Goal: Find specific page/section: Find specific page/section

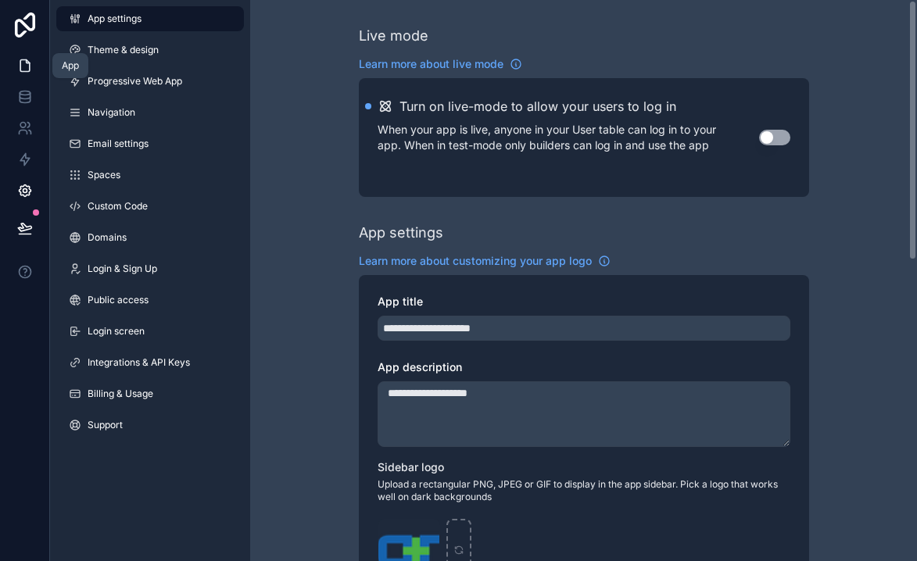
click at [17, 58] on icon at bounding box center [25, 66] width 16 height 16
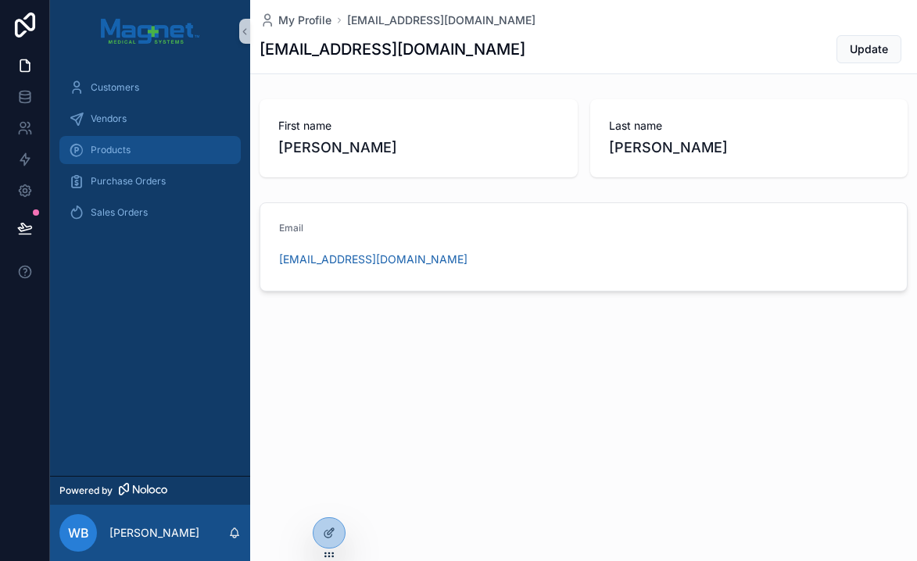
click at [160, 139] on div "Products" at bounding box center [150, 150] width 163 height 25
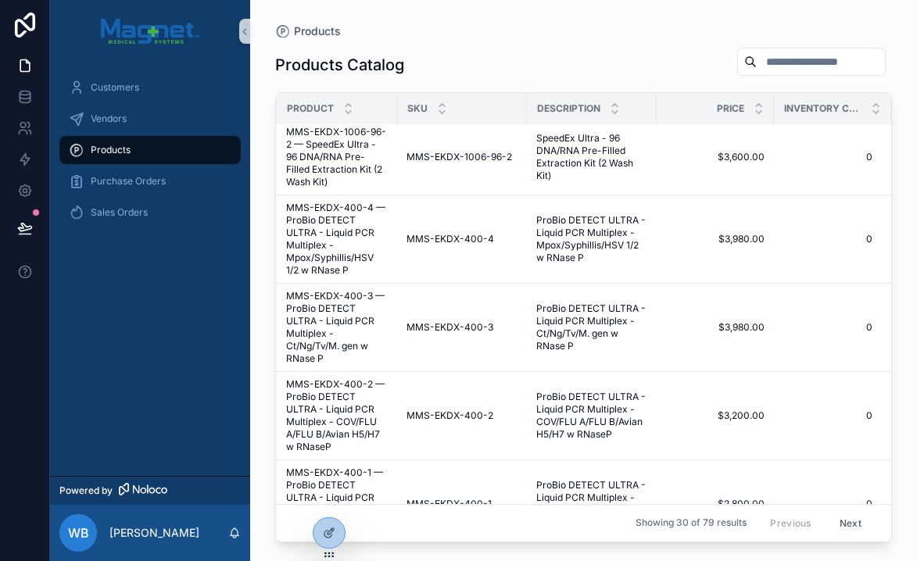
scroll to position [0, 9]
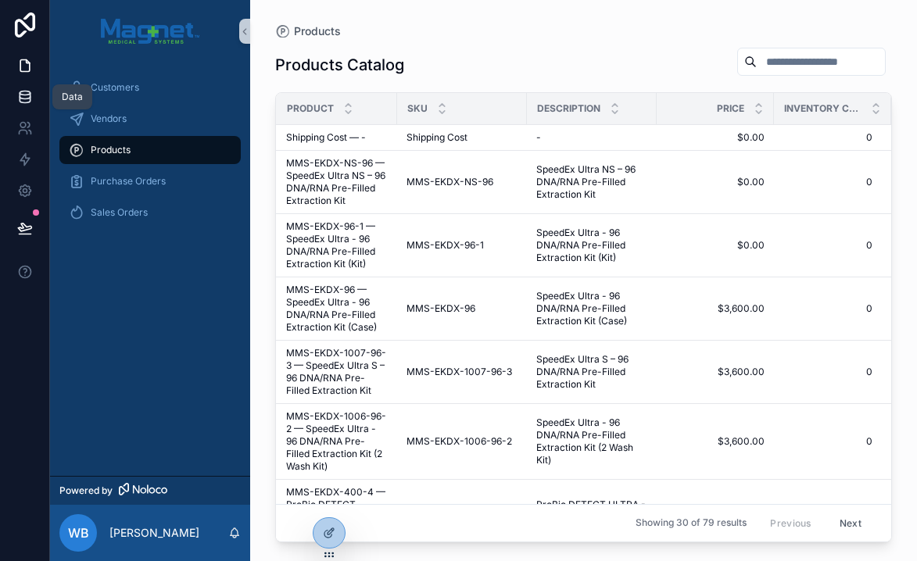
click at [27, 96] on icon at bounding box center [25, 97] width 16 height 16
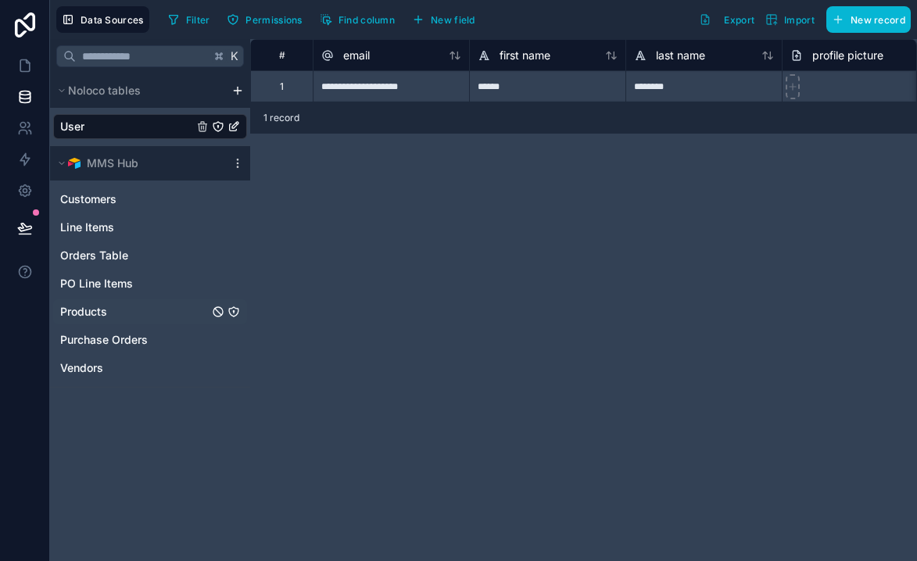
click at [149, 303] on div "Products" at bounding box center [150, 312] width 194 height 25
click at [123, 300] on div "Products" at bounding box center [150, 312] width 194 height 25
click at [96, 308] on span "Products" at bounding box center [83, 312] width 47 height 16
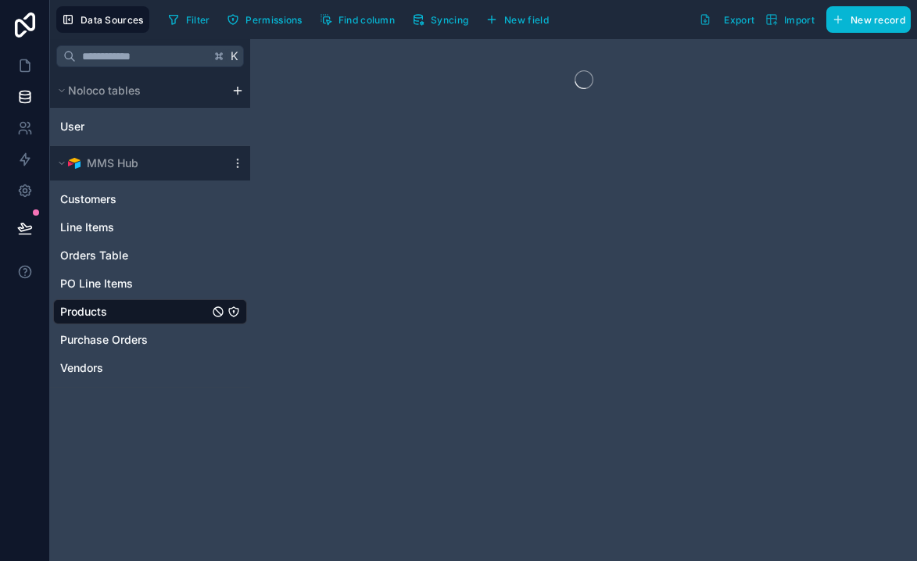
click at [96, 308] on span "Products" at bounding box center [83, 312] width 47 height 16
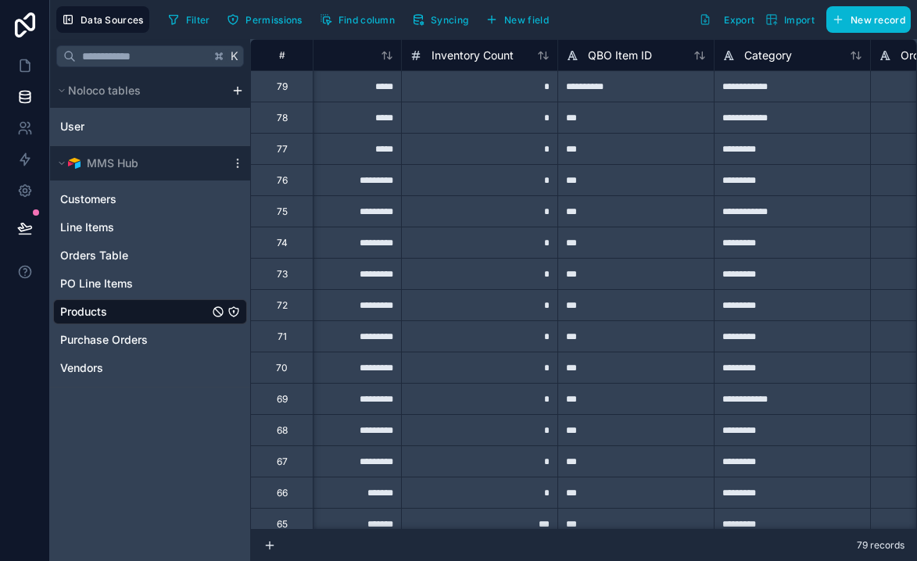
scroll to position [0, 542]
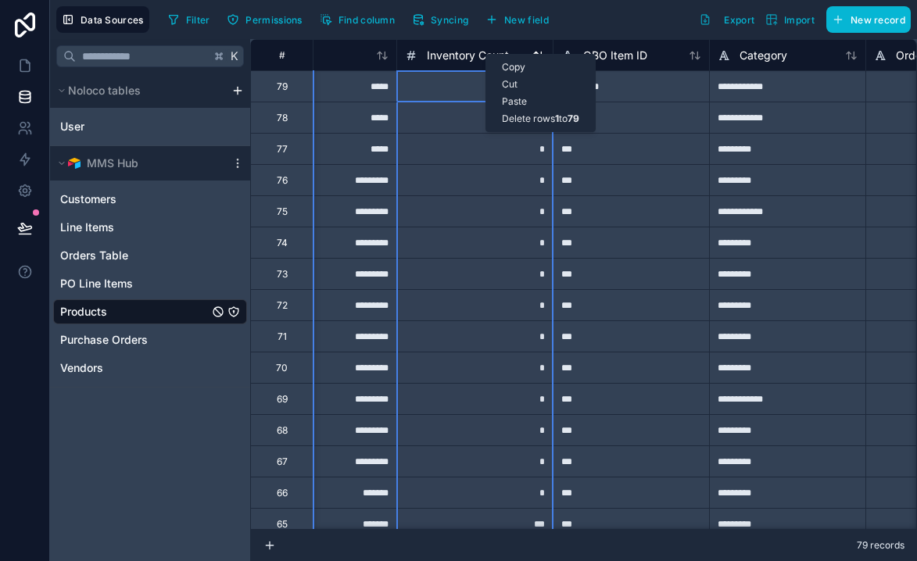
click at [463, 48] on span "Inventory Count" at bounding box center [468, 56] width 82 height 16
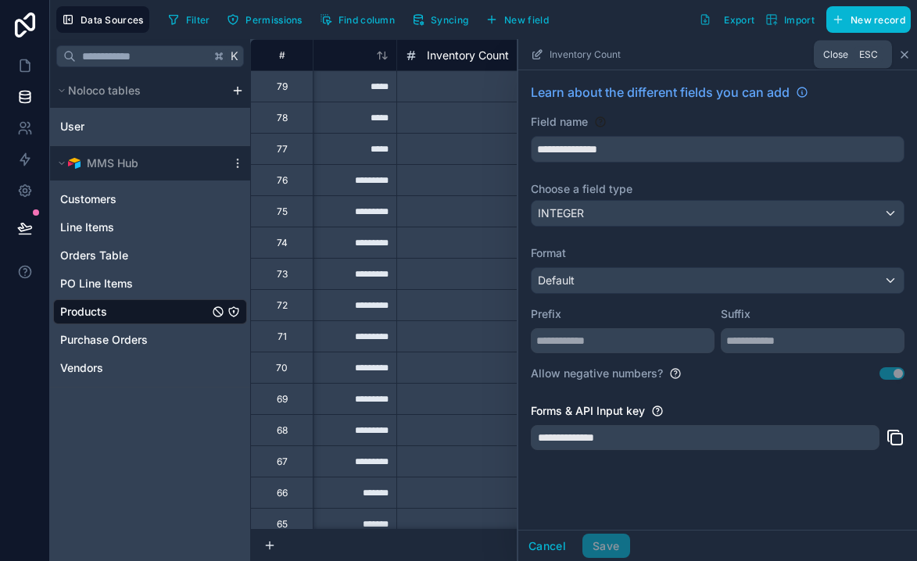
click at [899, 50] on icon at bounding box center [905, 54] width 13 height 13
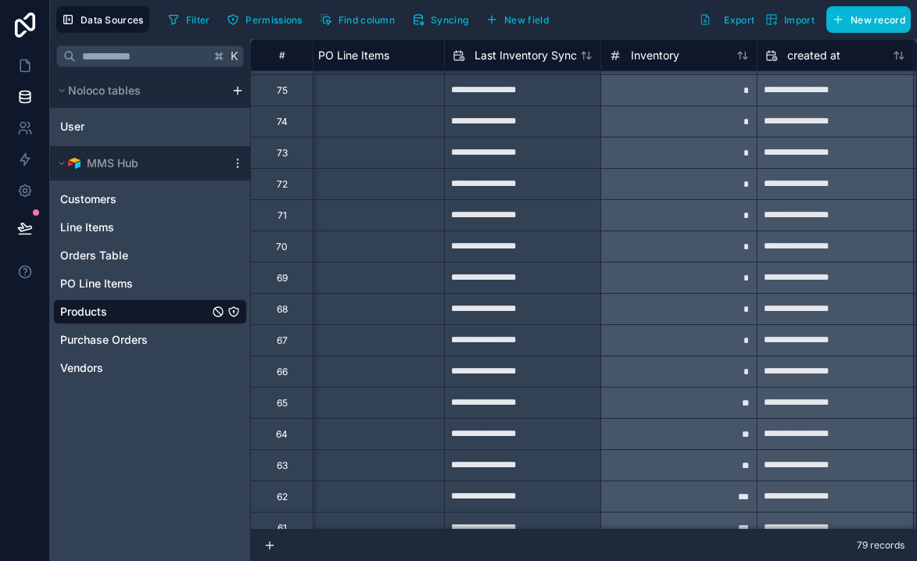
scroll to position [0, 1433]
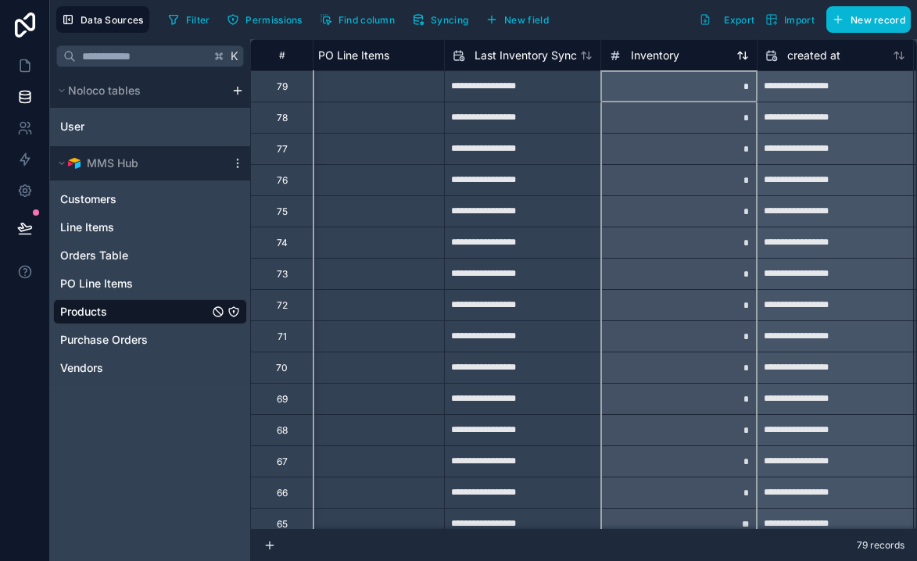
drag, startPoint x: 677, startPoint y: 54, endPoint x: 624, endPoint y: 54, distance: 53.2
click at [624, 54] on div "Inventory" at bounding box center [644, 55] width 70 height 19
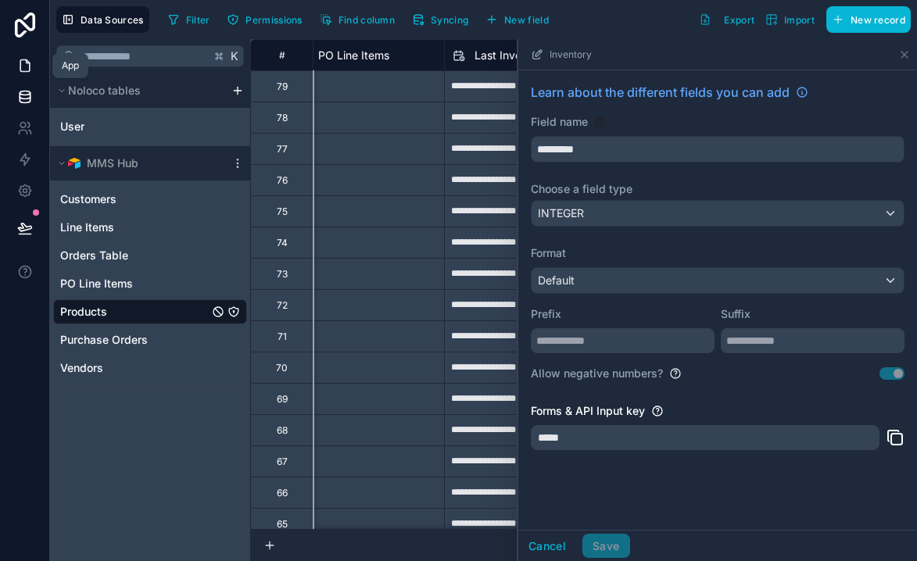
click at [31, 69] on icon at bounding box center [25, 66] width 16 height 16
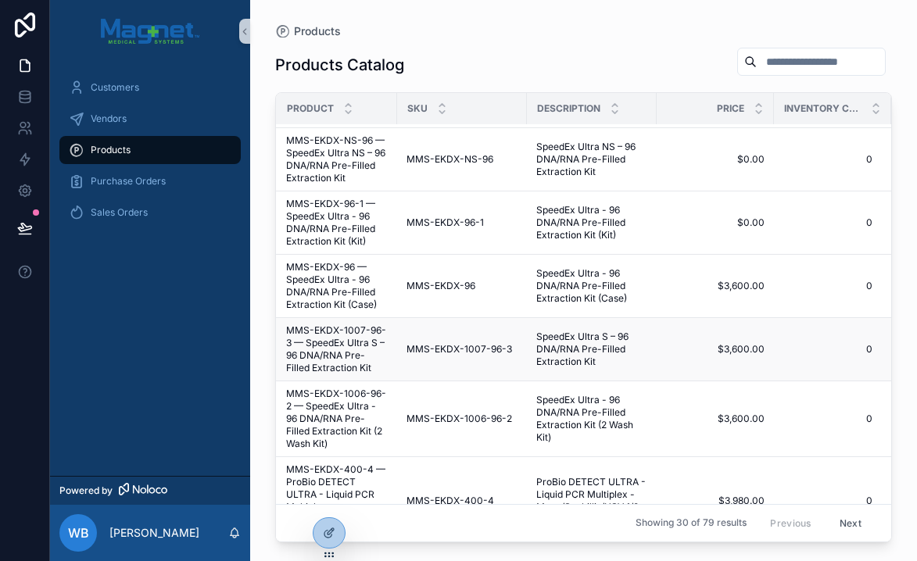
scroll to position [0, 9]
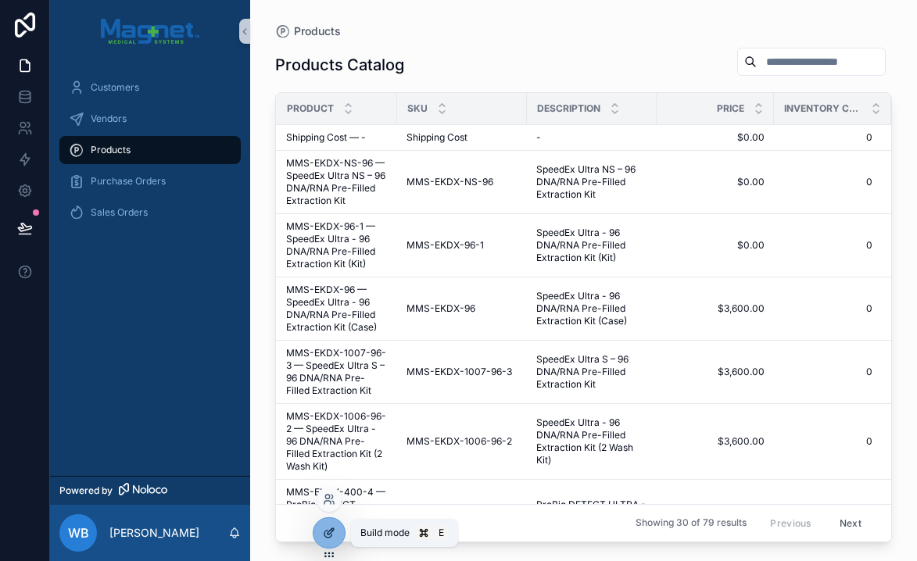
click at [327, 531] on icon at bounding box center [329, 533] width 13 height 13
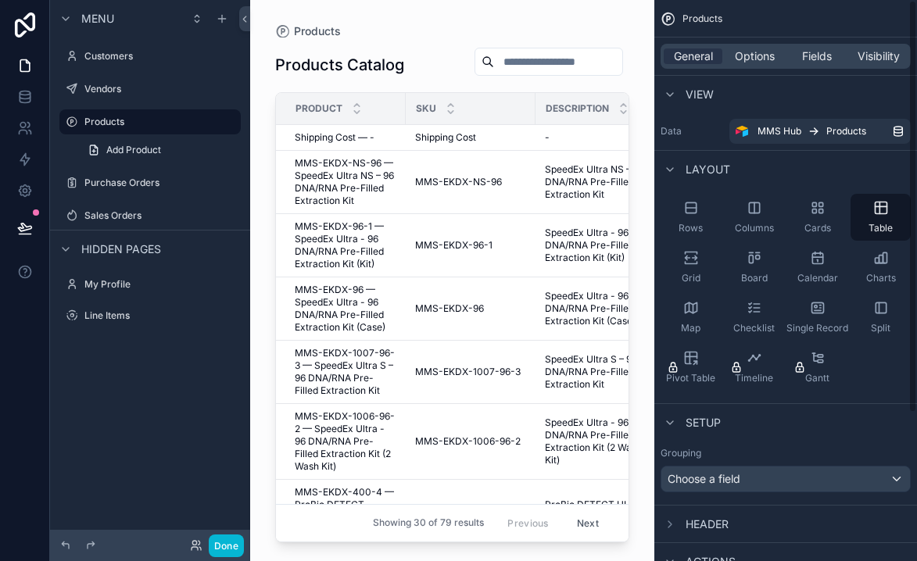
click at [754, 68] on div "General Options Fields Visibility" at bounding box center [786, 56] width 250 height 25
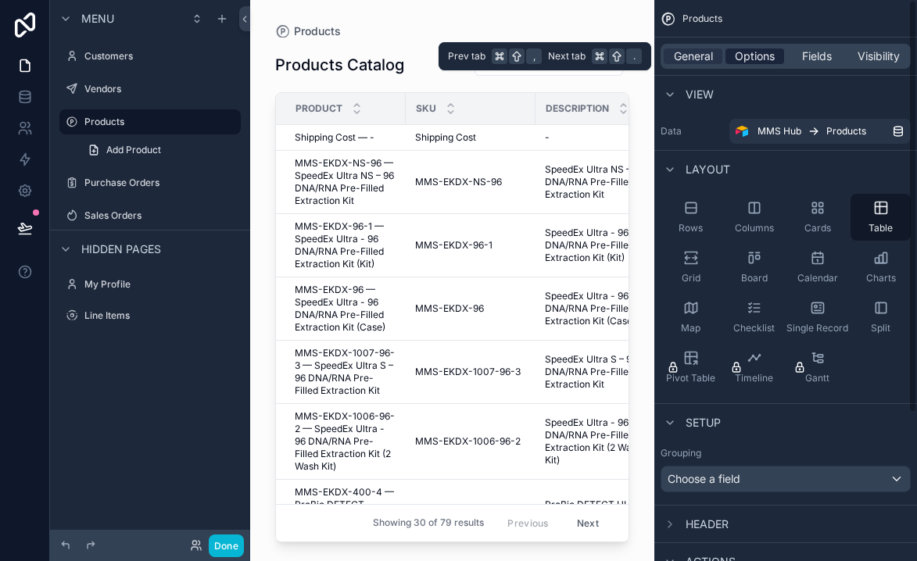
click at [764, 50] on span "Options" at bounding box center [755, 56] width 40 height 16
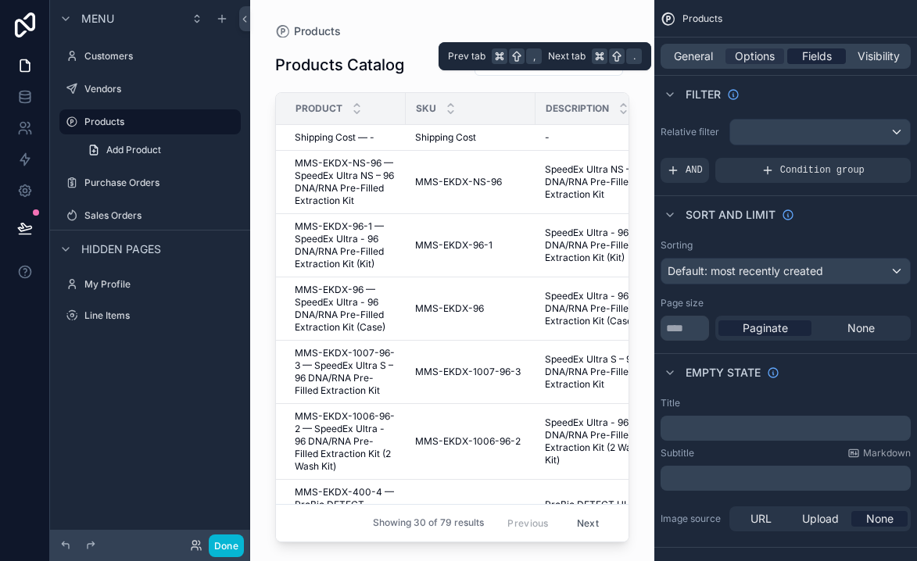
click at [832, 53] on span "Fields" at bounding box center [817, 56] width 30 height 16
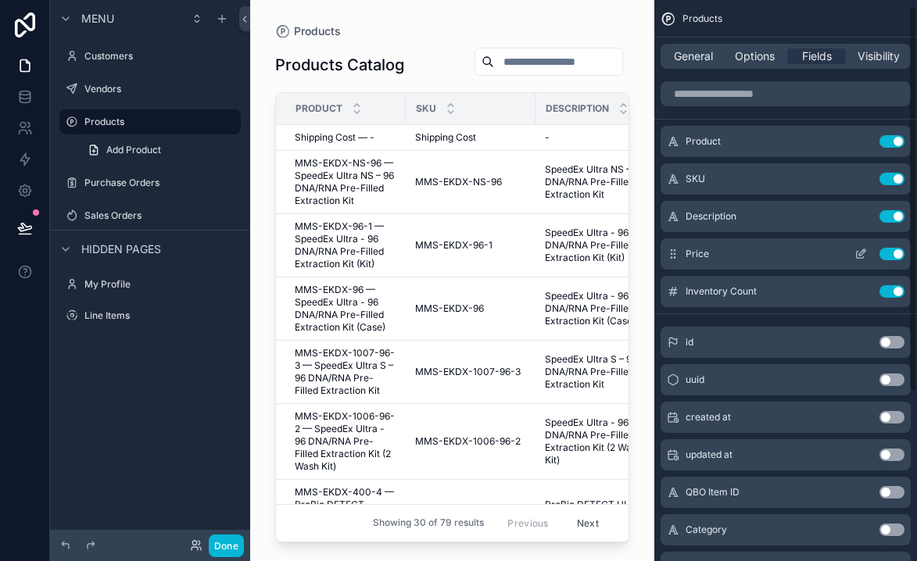
scroll to position [9, 0]
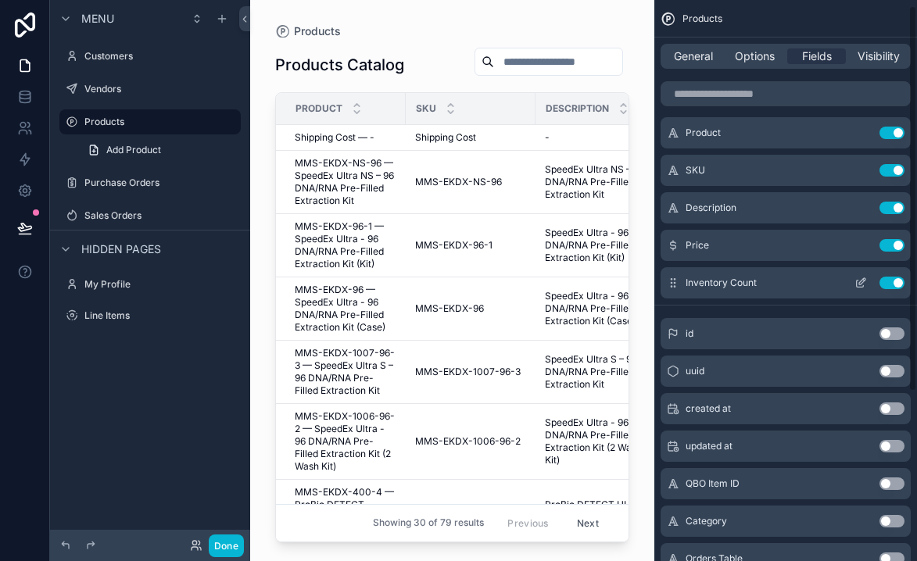
click at [893, 283] on button "Use setting" at bounding box center [892, 283] width 25 height 13
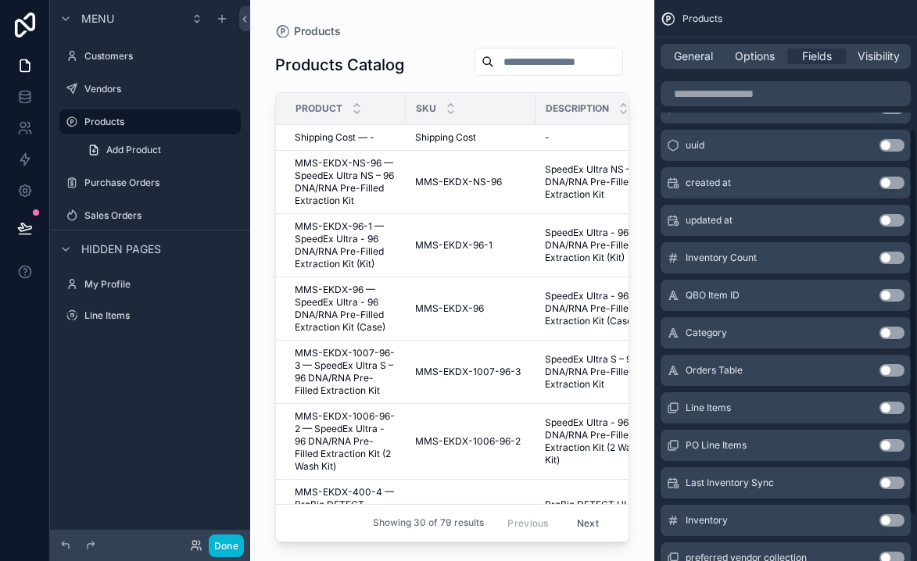
scroll to position [253, 0]
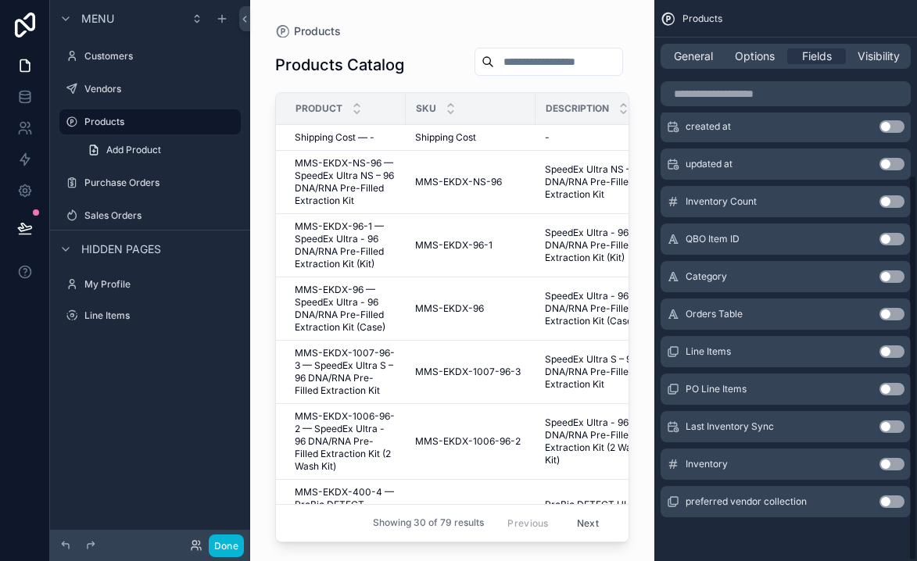
click at [900, 470] on button "Use setting" at bounding box center [892, 464] width 25 height 13
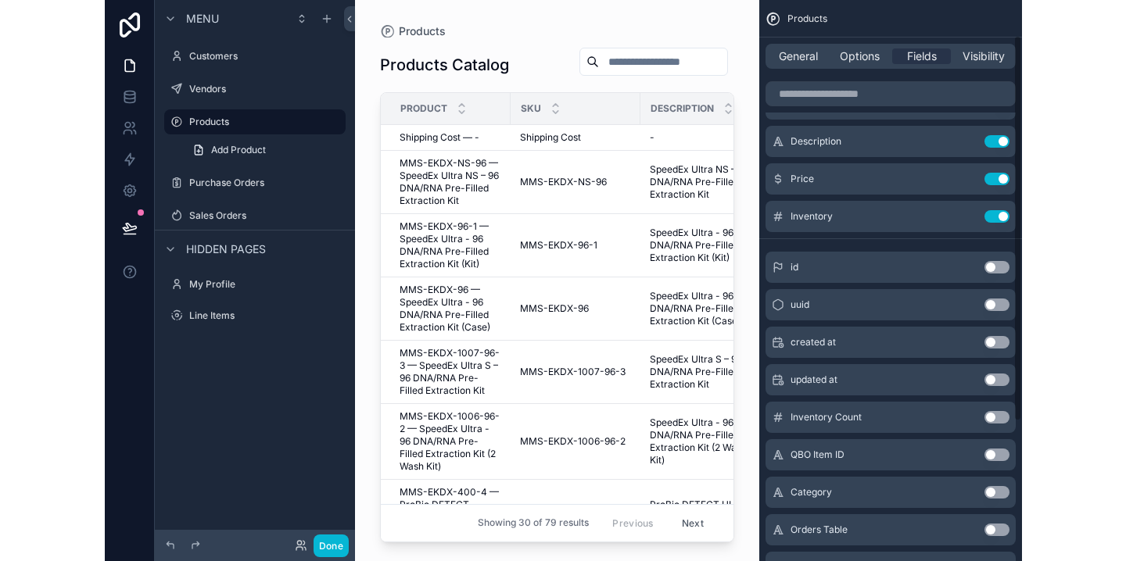
scroll to position [0, 0]
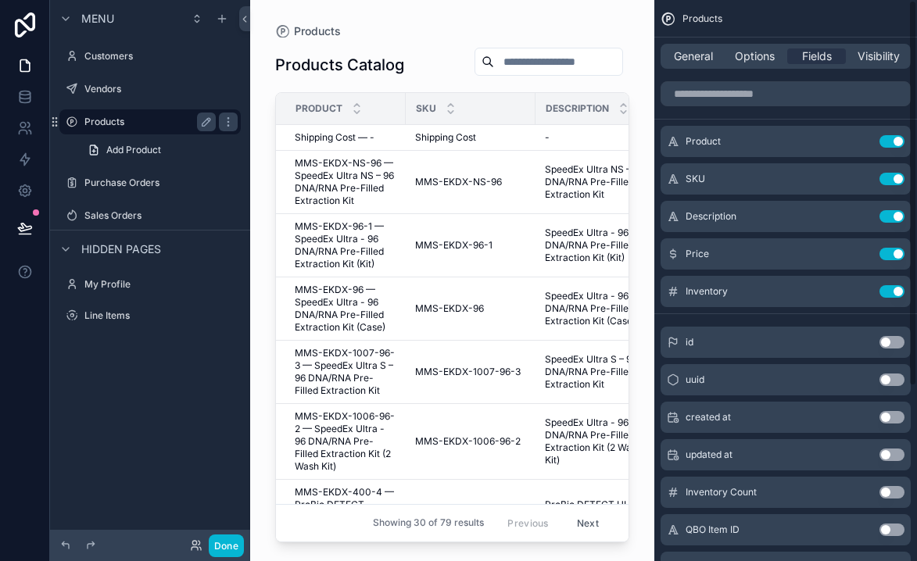
click at [168, 124] on label "Products" at bounding box center [146, 122] width 125 height 13
click at [231, 543] on button "Done" at bounding box center [226, 546] width 35 height 23
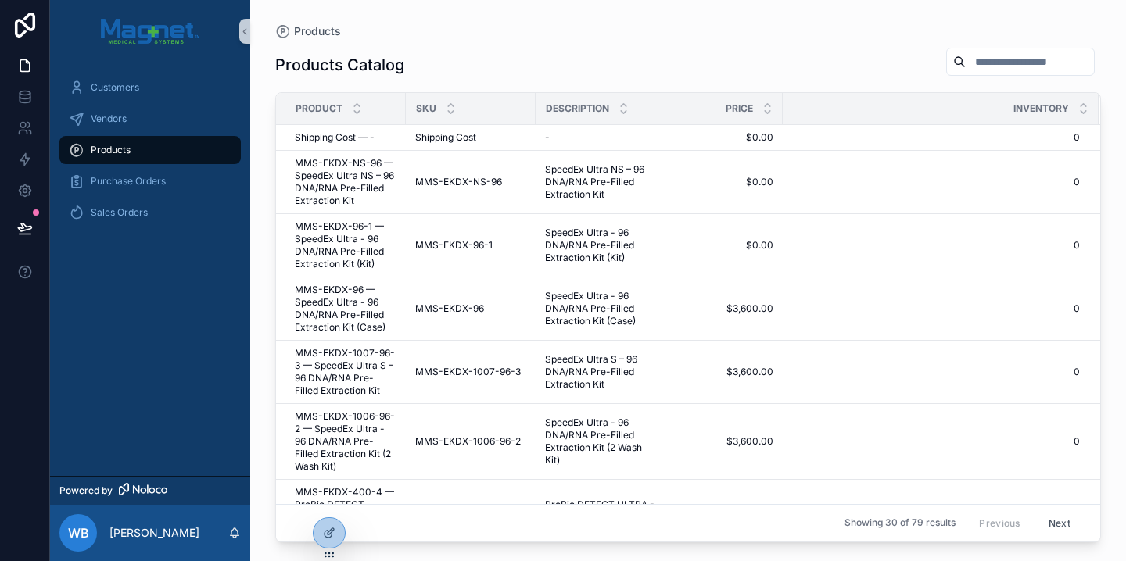
click at [916, 522] on button "Next" at bounding box center [1060, 523] width 44 height 24
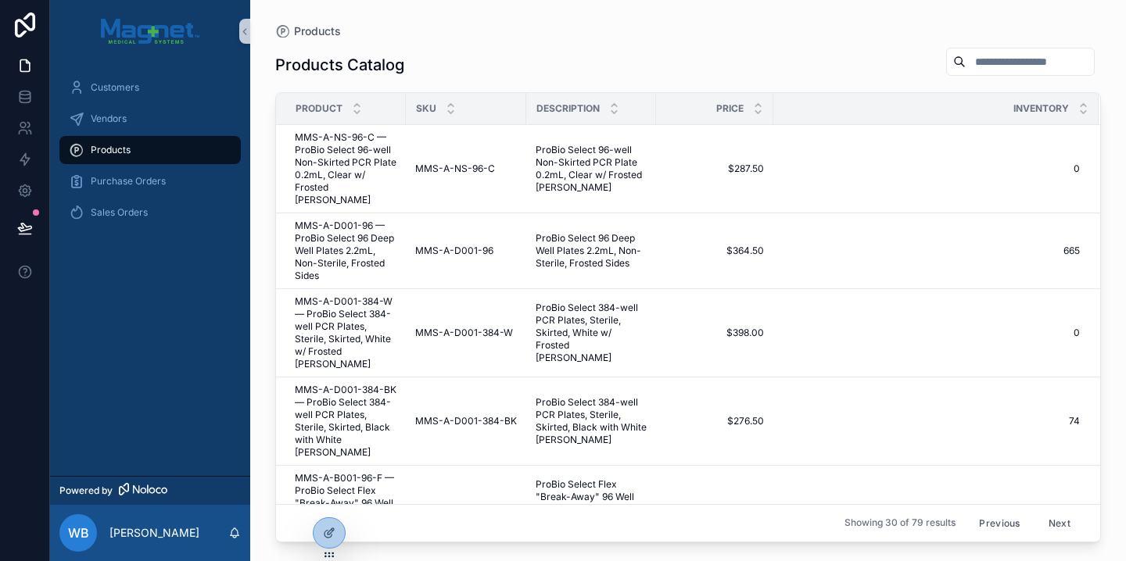
click at [916, 525] on button "Previous" at bounding box center [999, 523] width 63 height 24
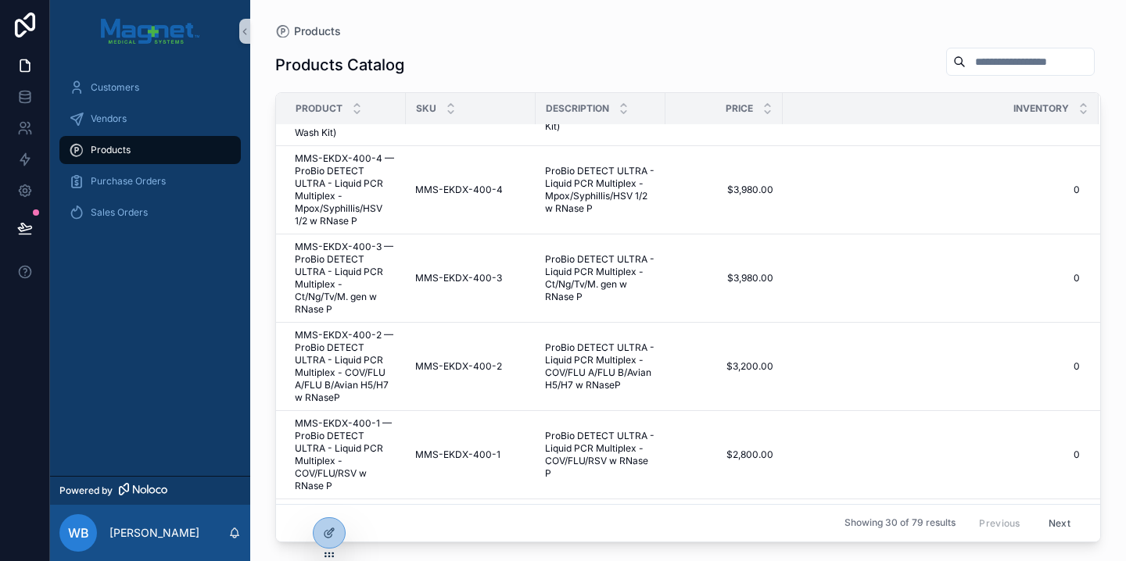
scroll to position [206, 0]
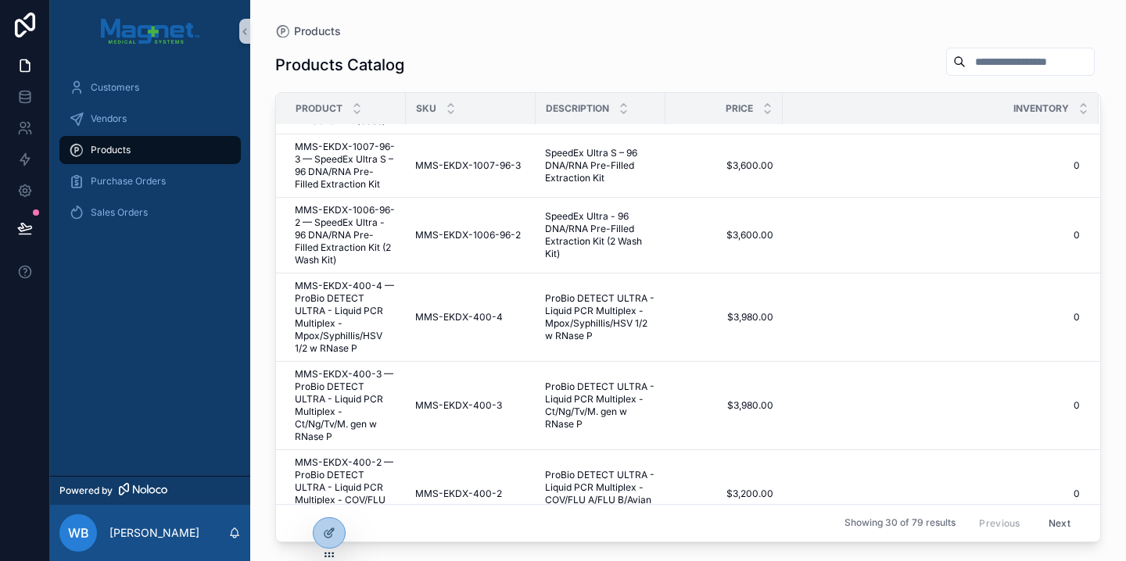
click at [916, 68] on input "scrollable content" at bounding box center [1030, 62] width 128 height 22
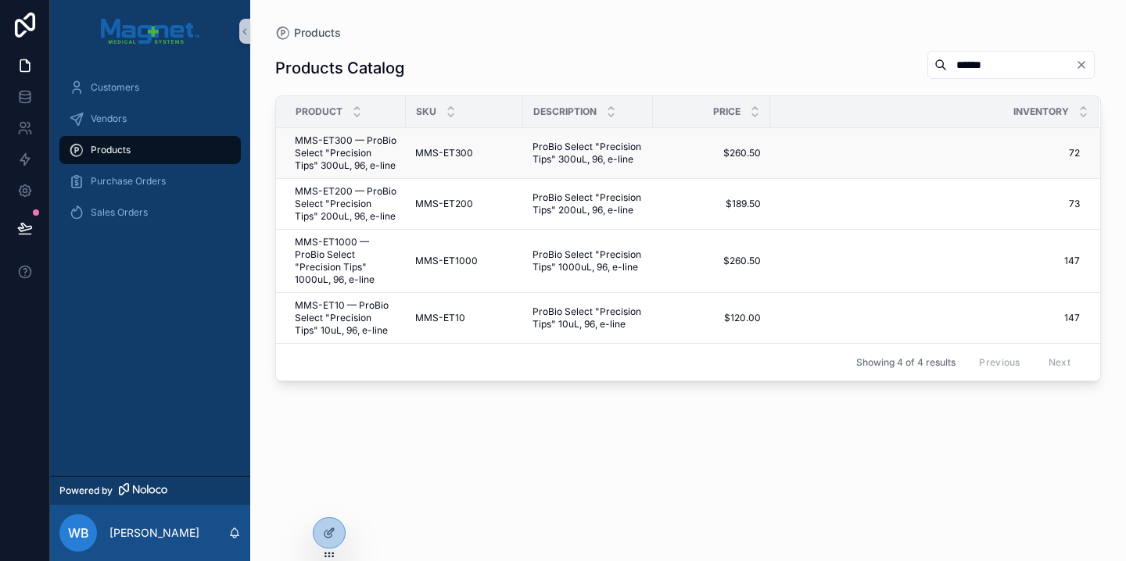
type input "******"
click at [916, 168] on td "72 72" at bounding box center [934, 153] width 328 height 51
click at [442, 143] on td "MMS-ET300 MMS-ET300" at bounding box center [464, 153] width 117 height 51
click at [340, 163] on span "MMS-ET300 — ProBio Select "Precision Tips" 300uL, 96, e-line" at bounding box center [346, 154] width 102 height 38
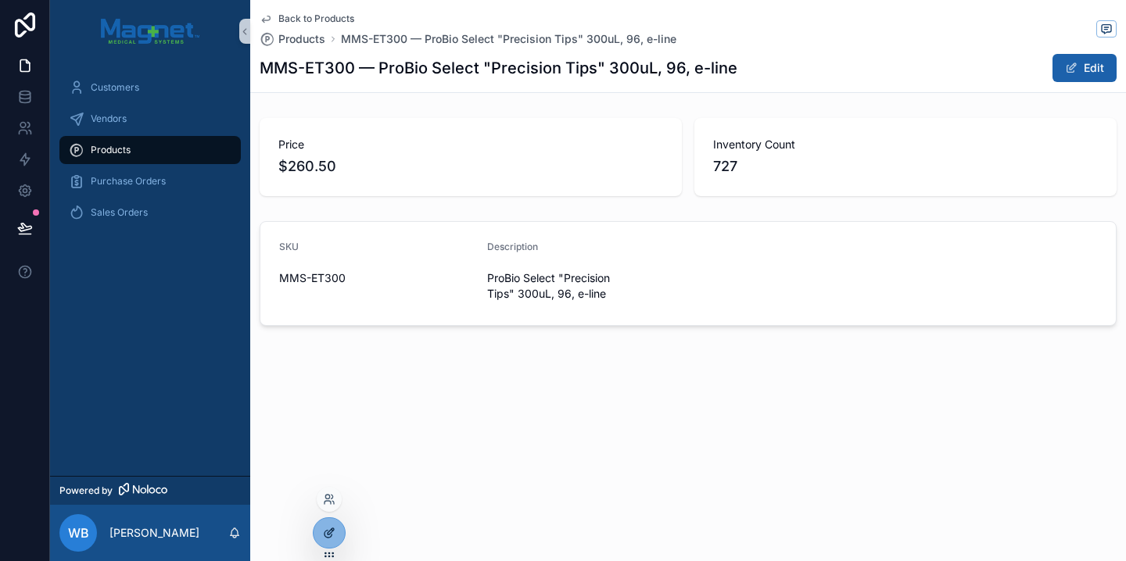
click at [333, 537] on icon at bounding box center [329, 533] width 13 height 13
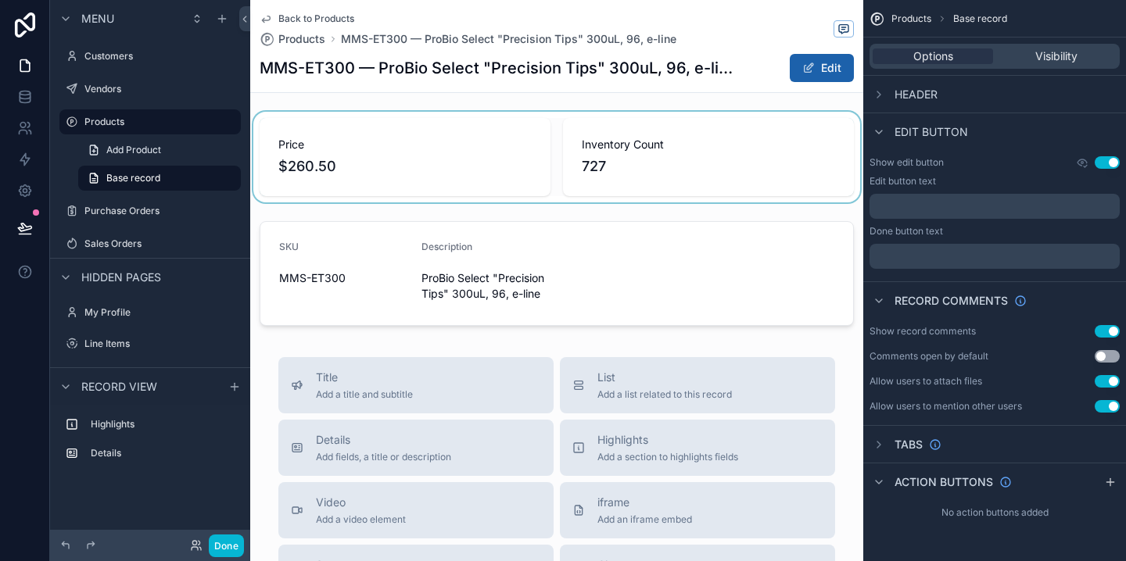
click at [693, 168] on div "scrollable content" at bounding box center [556, 157] width 613 height 91
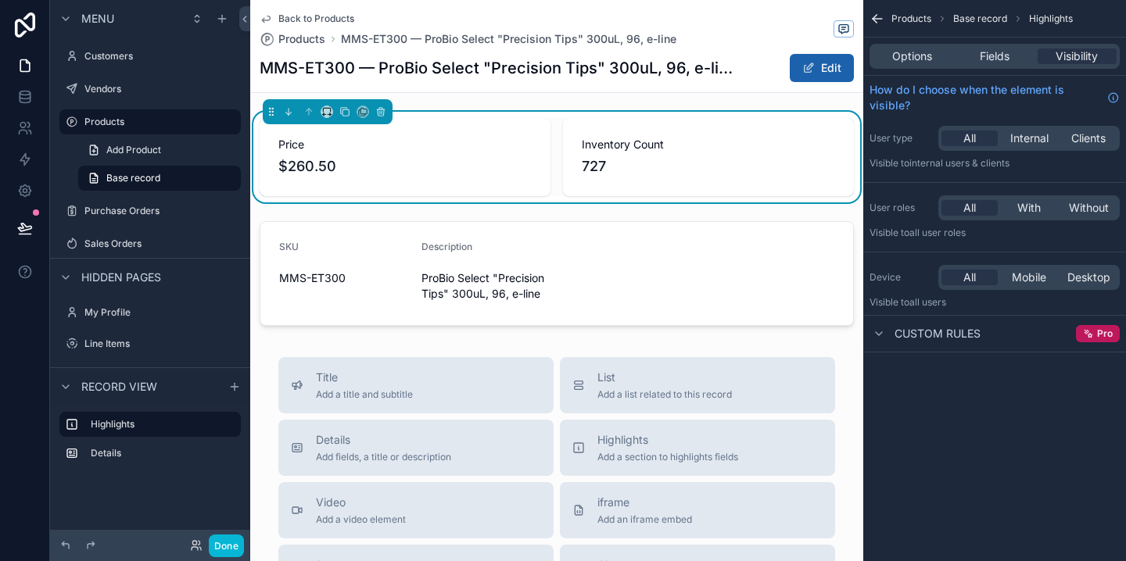
click at [916, 65] on div "Options Fields Visibility" at bounding box center [995, 56] width 250 height 25
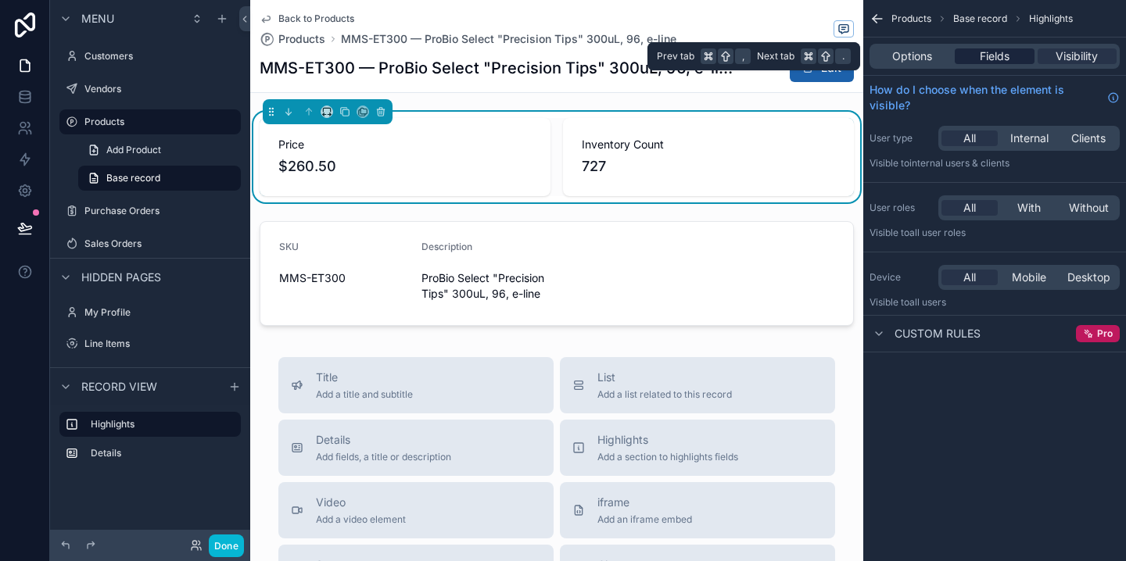
click at [916, 56] on div "Fields" at bounding box center [994, 56] width 79 height 16
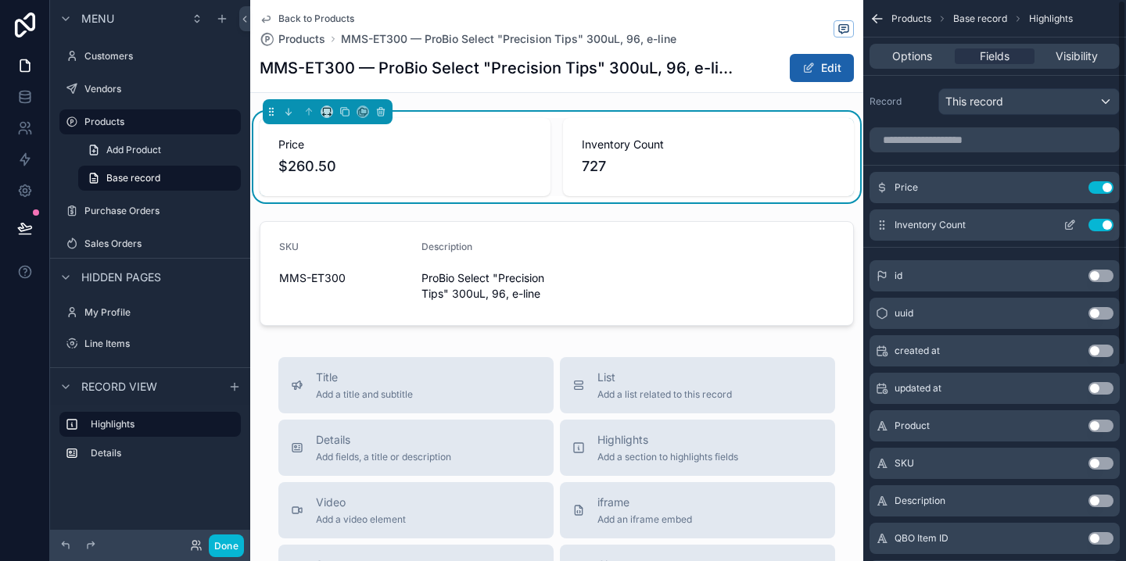
click at [916, 225] on button "Use setting" at bounding box center [1101, 225] width 25 height 13
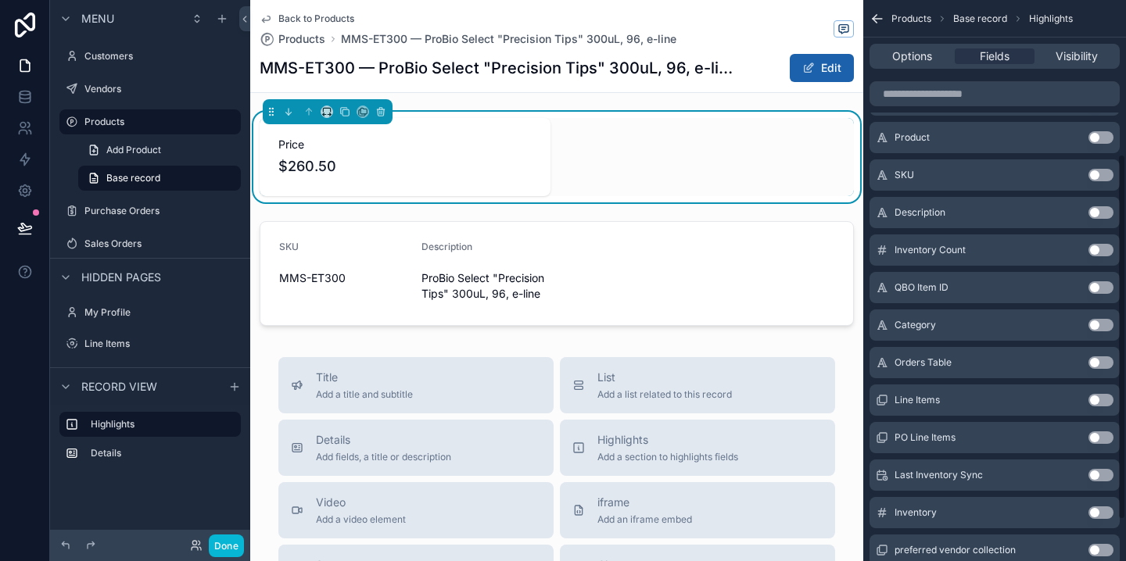
scroll to position [300, 0]
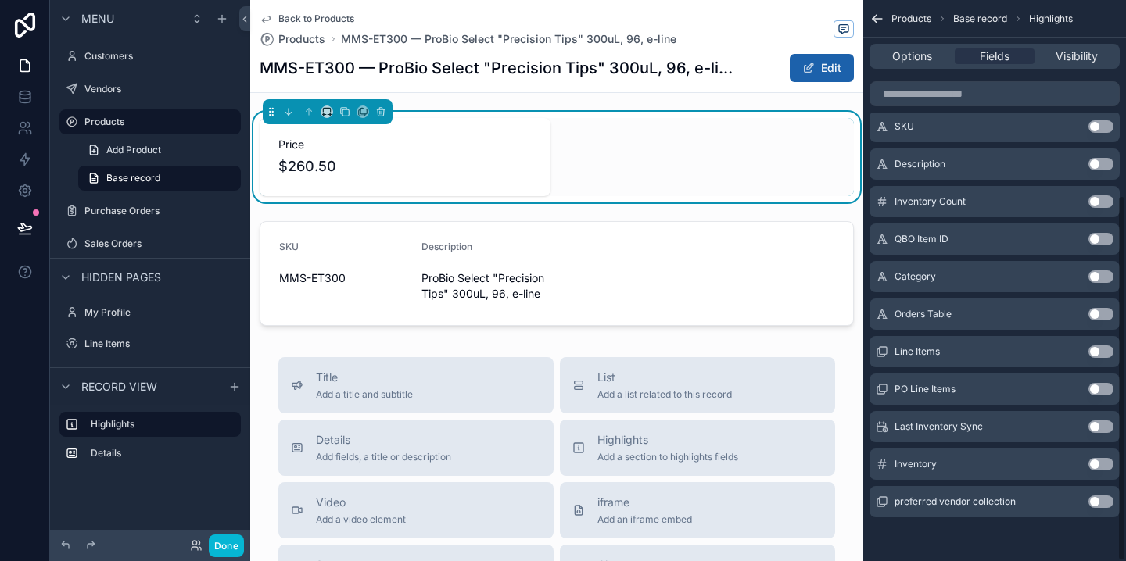
click at [916, 459] on button "Use setting" at bounding box center [1101, 464] width 25 height 13
click at [877, 22] on icon "scrollable content" at bounding box center [875, 21] width 4 height 4
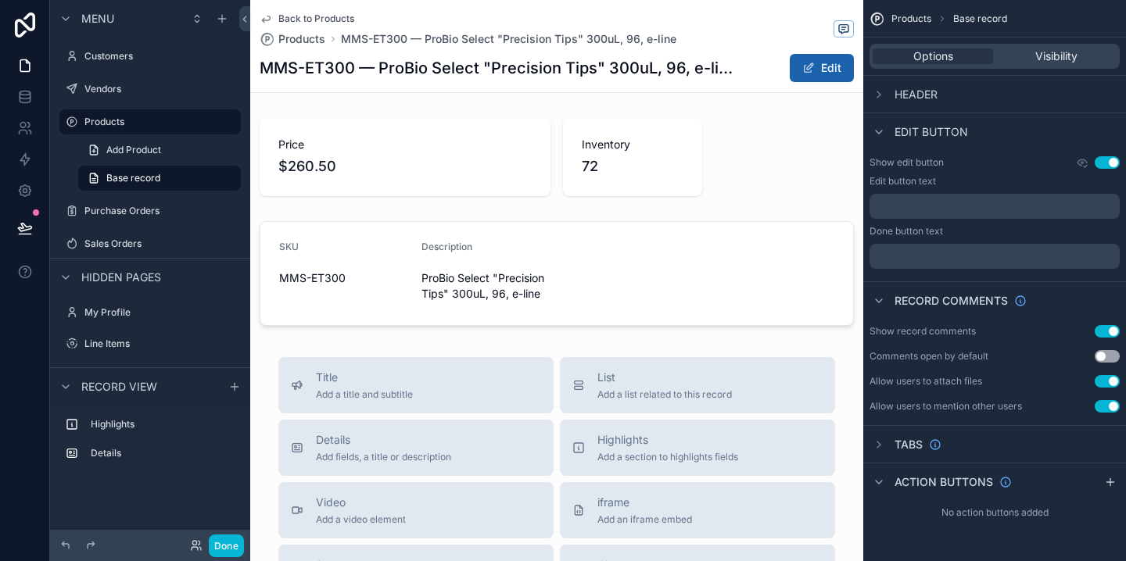
scroll to position [0, 0]
click at [231, 538] on button "Done" at bounding box center [226, 546] width 35 height 23
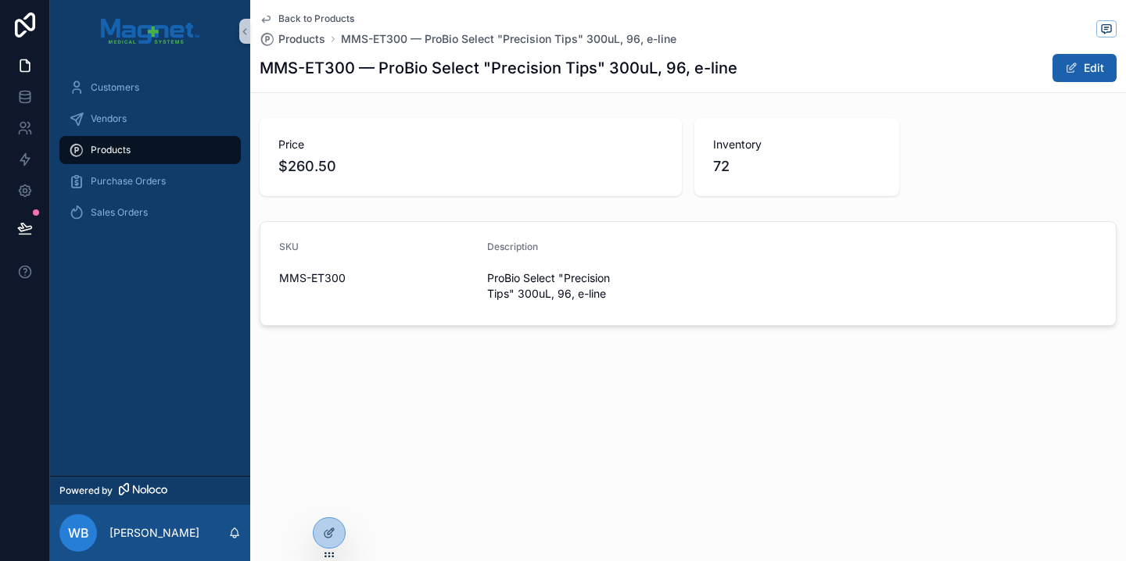
click at [117, 154] on span "Products" at bounding box center [111, 150] width 40 height 13
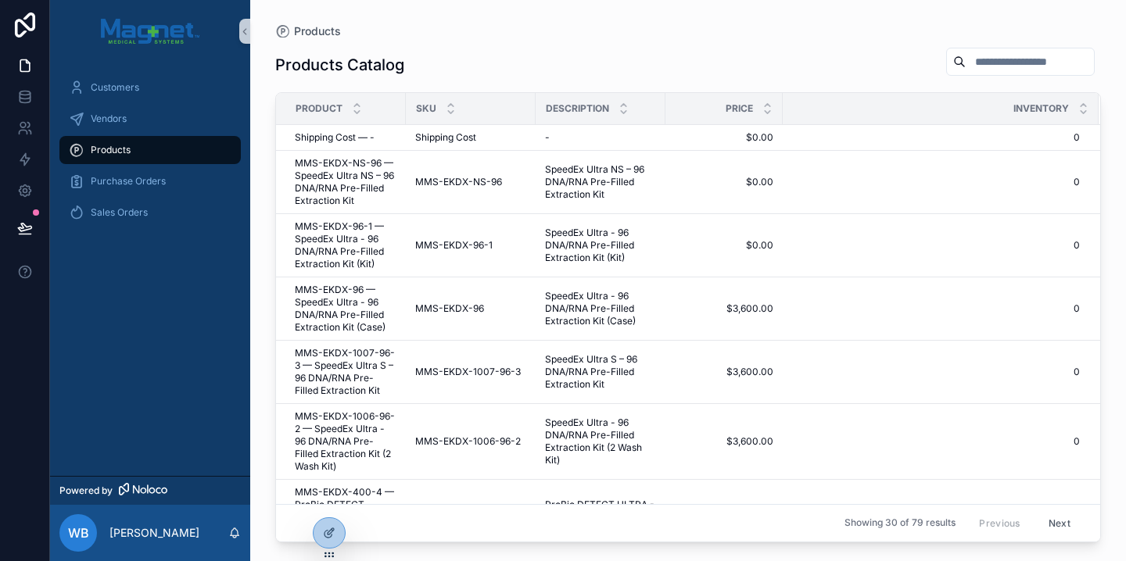
click at [916, 61] on input "scrollable content" at bounding box center [1030, 62] width 128 height 22
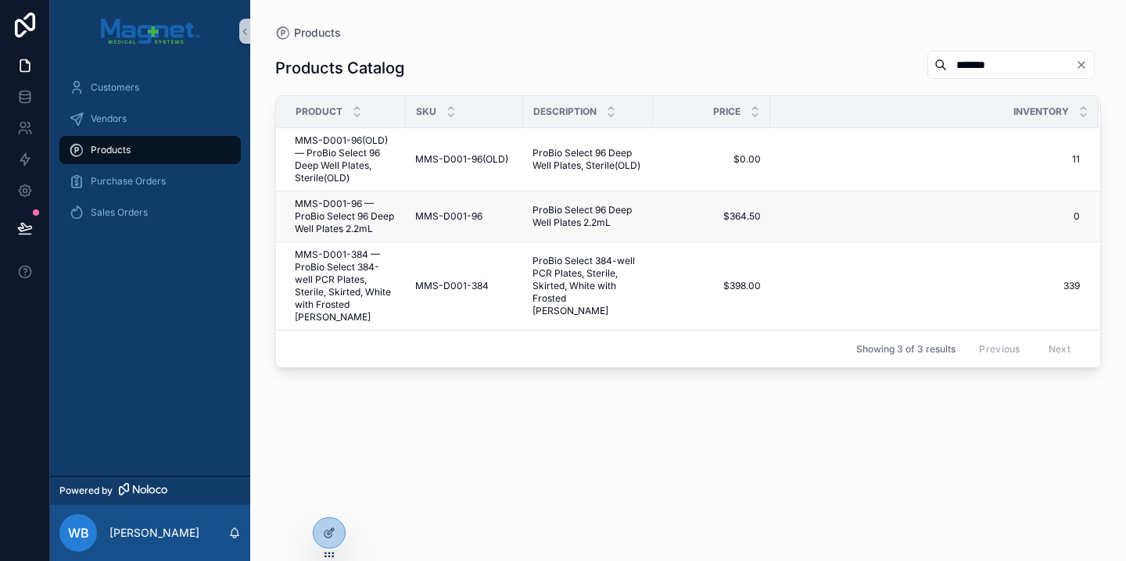
type input "*******"
click at [353, 215] on span "MMS-D001-96 — ProBio Select 96 Deep Well Plates 2.2mL" at bounding box center [346, 217] width 102 height 38
click at [485, 287] on td "MMS-D001-384 MMS-D001-384" at bounding box center [464, 286] width 117 height 88
click at [344, 266] on span "MMS-D001-384 — ProBio Select 384-well PCR Plates, Sterile, Skirted, White with …" at bounding box center [346, 286] width 102 height 75
click at [360, 169] on span "MMS-D001-96(OLD) — ProBio Select 96 Deep Well Plates, Sterile(OLD)" at bounding box center [346, 160] width 102 height 50
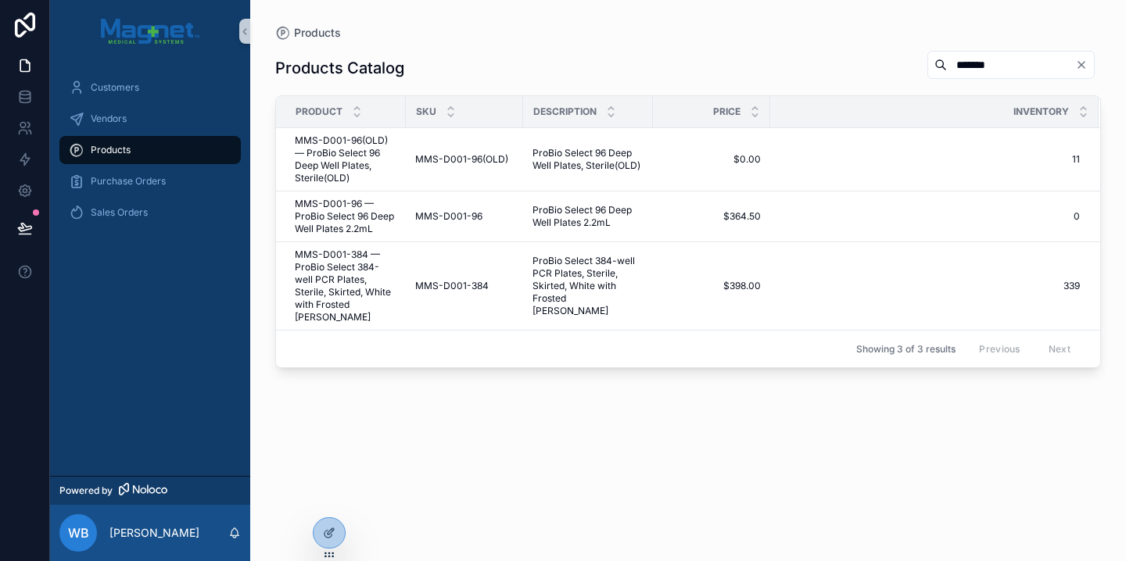
click at [916, 68] on input "*******" at bounding box center [1011, 65] width 128 height 22
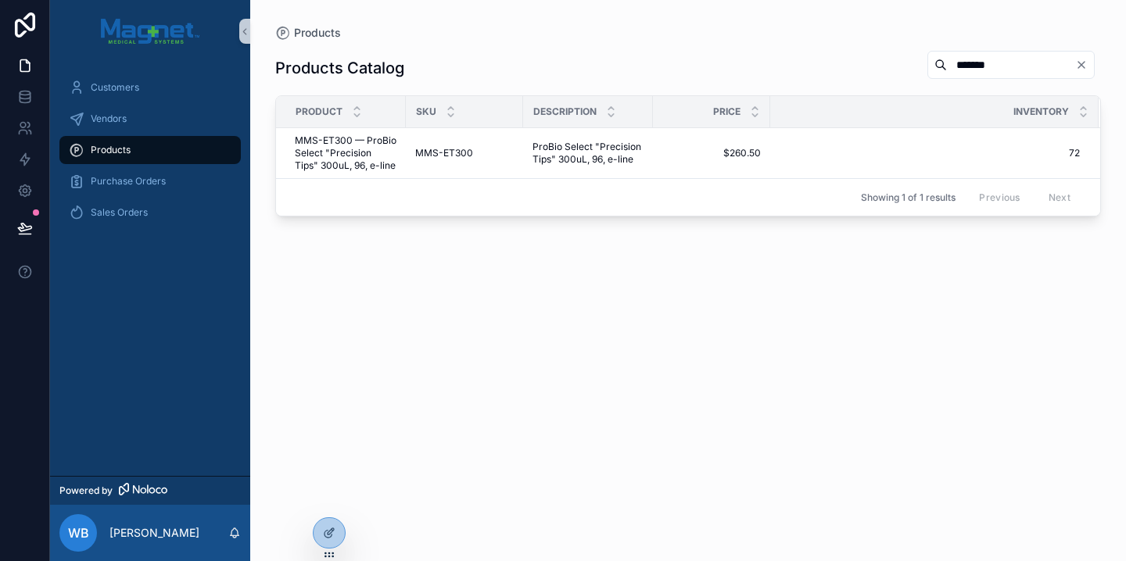
type input "*******"
click at [497, 156] on div "MMS-ET300 MMS-ET300" at bounding box center [464, 153] width 99 height 13
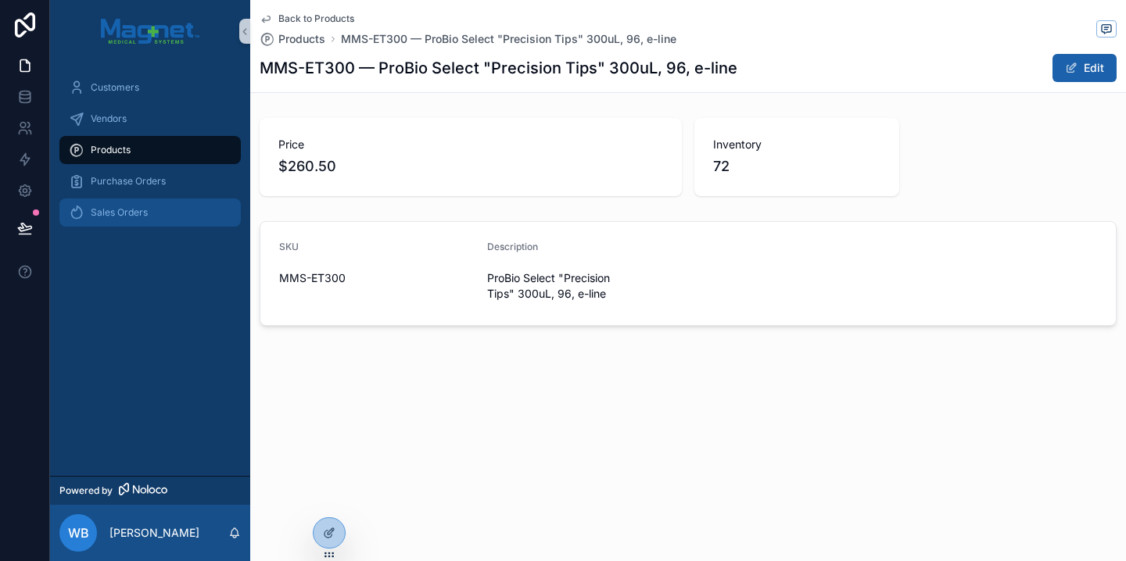
click at [141, 226] on link "Sales Orders" at bounding box center [149, 213] width 181 height 28
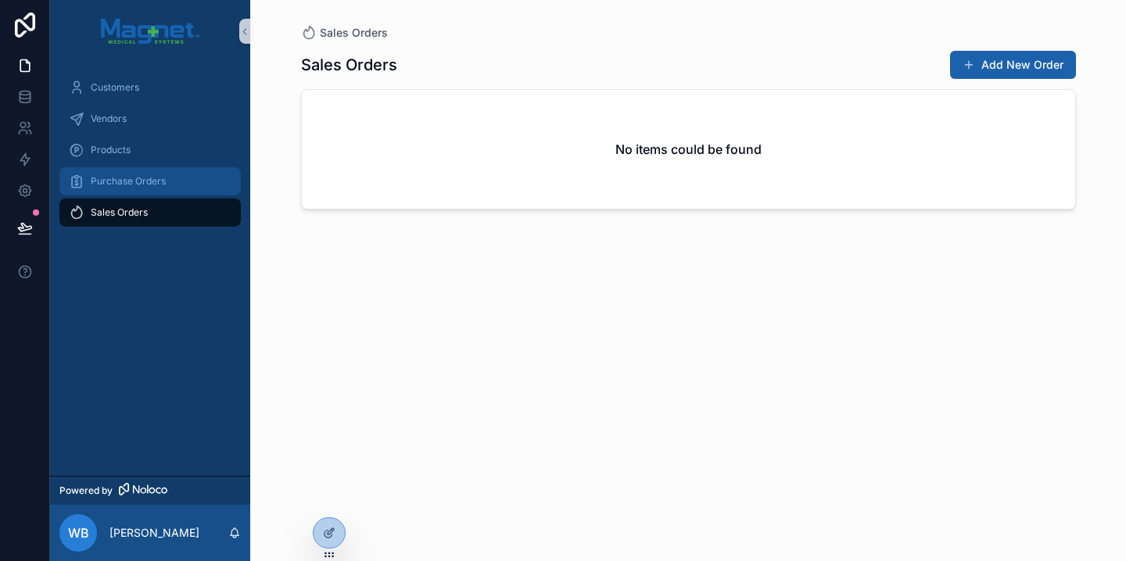
click at [177, 185] on div "Purchase Orders" at bounding box center [150, 181] width 163 height 25
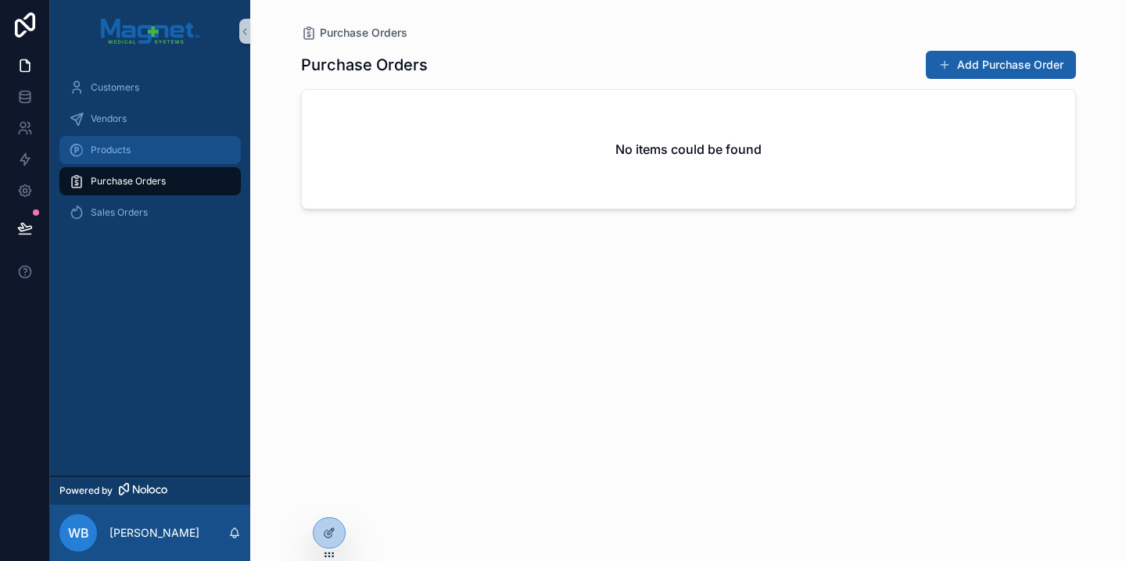
click at [172, 163] on link "Products" at bounding box center [149, 150] width 181 height 28
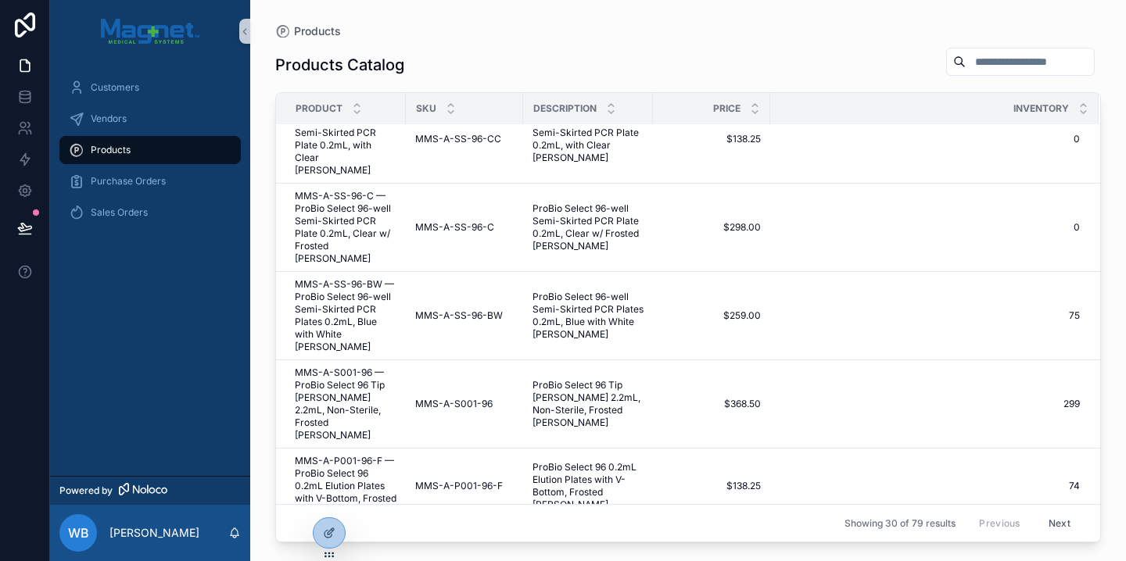
scroll to position [1658, 0]
